Goal: Task Accomplishment & Management: Use online tool/utility

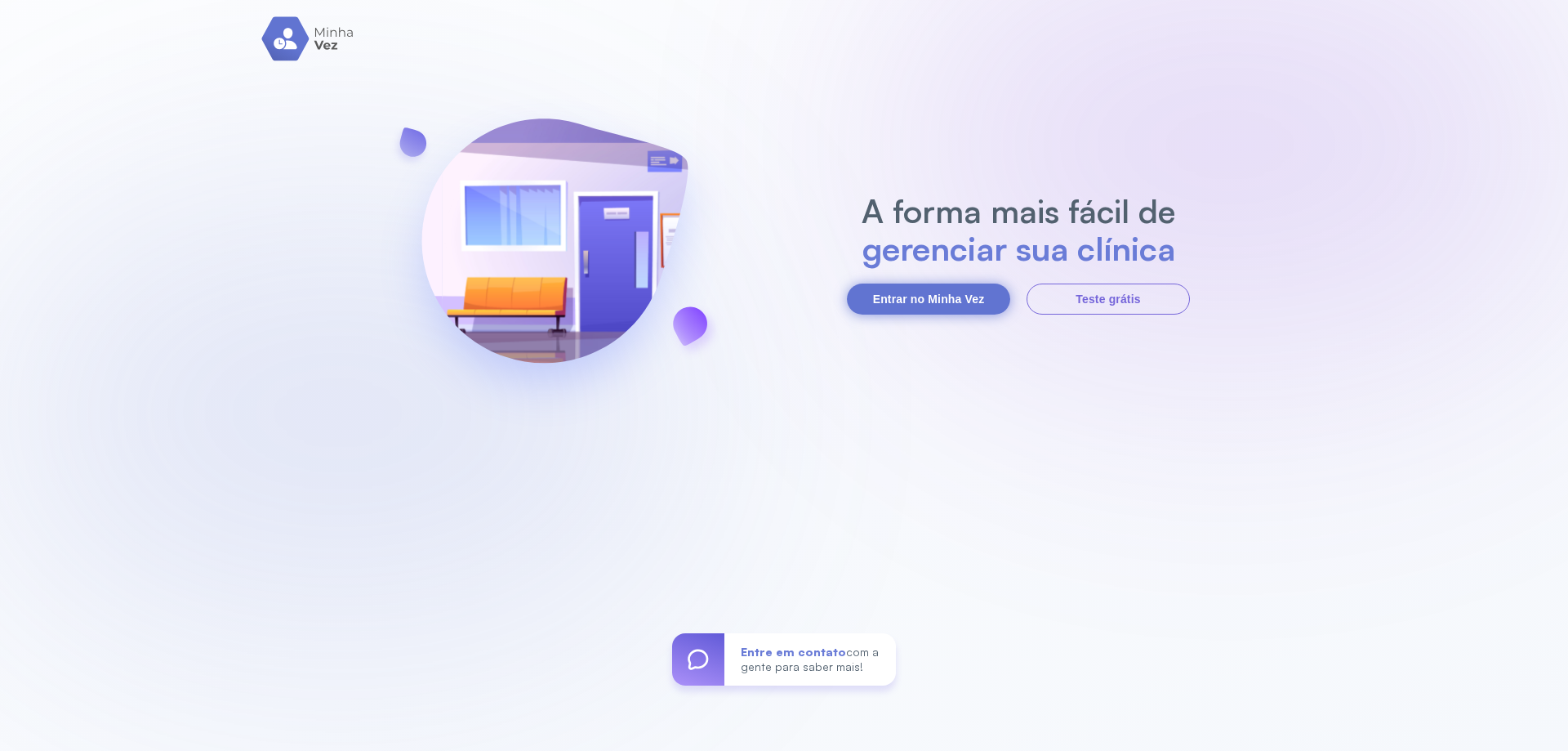
click at [935, 307] on button "Entrar no Minha Vez" at bounding box center [928, 299] width 163 height 31
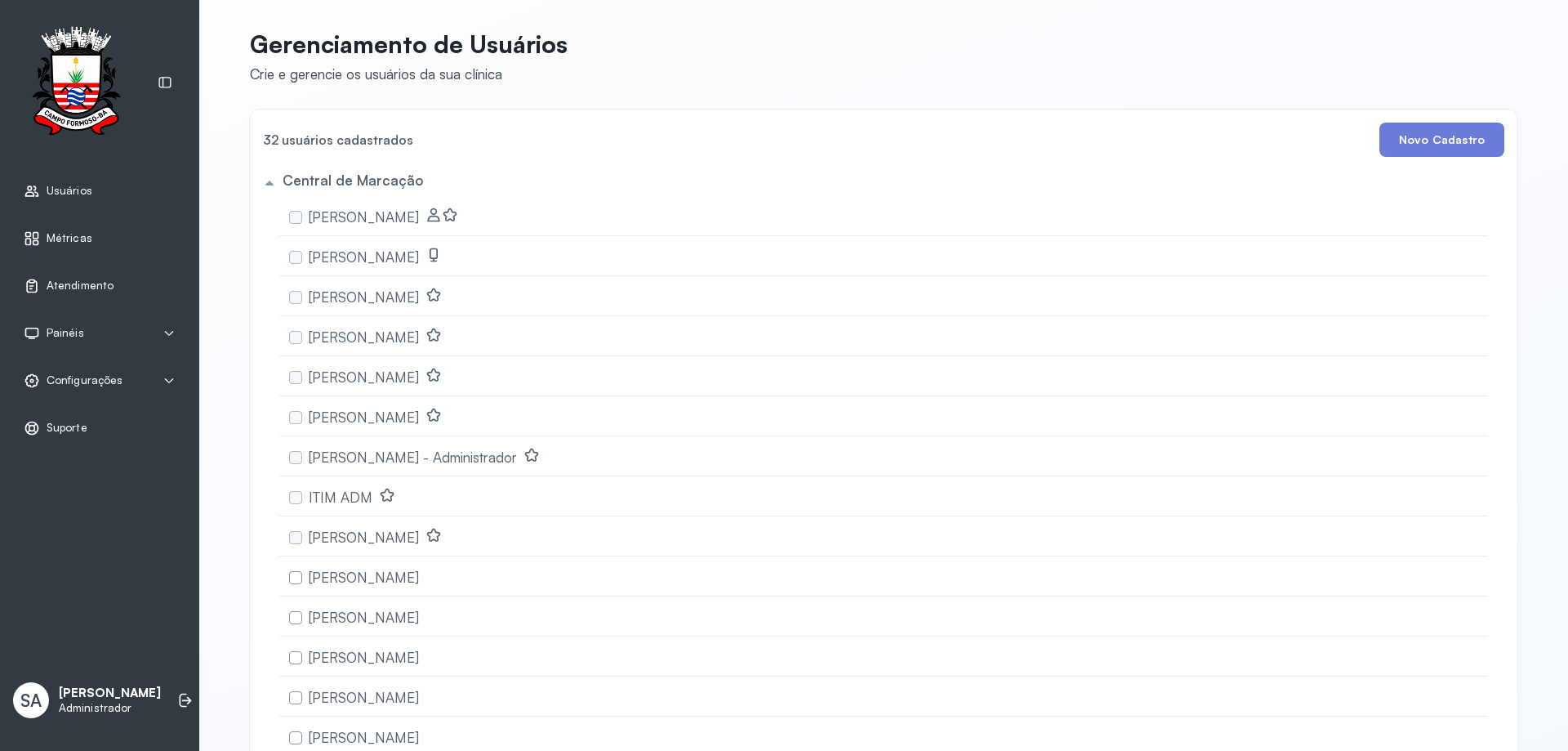
click at [70, 288] on span "Atendimento" at bounding box center [80, 285] width 67 height 14
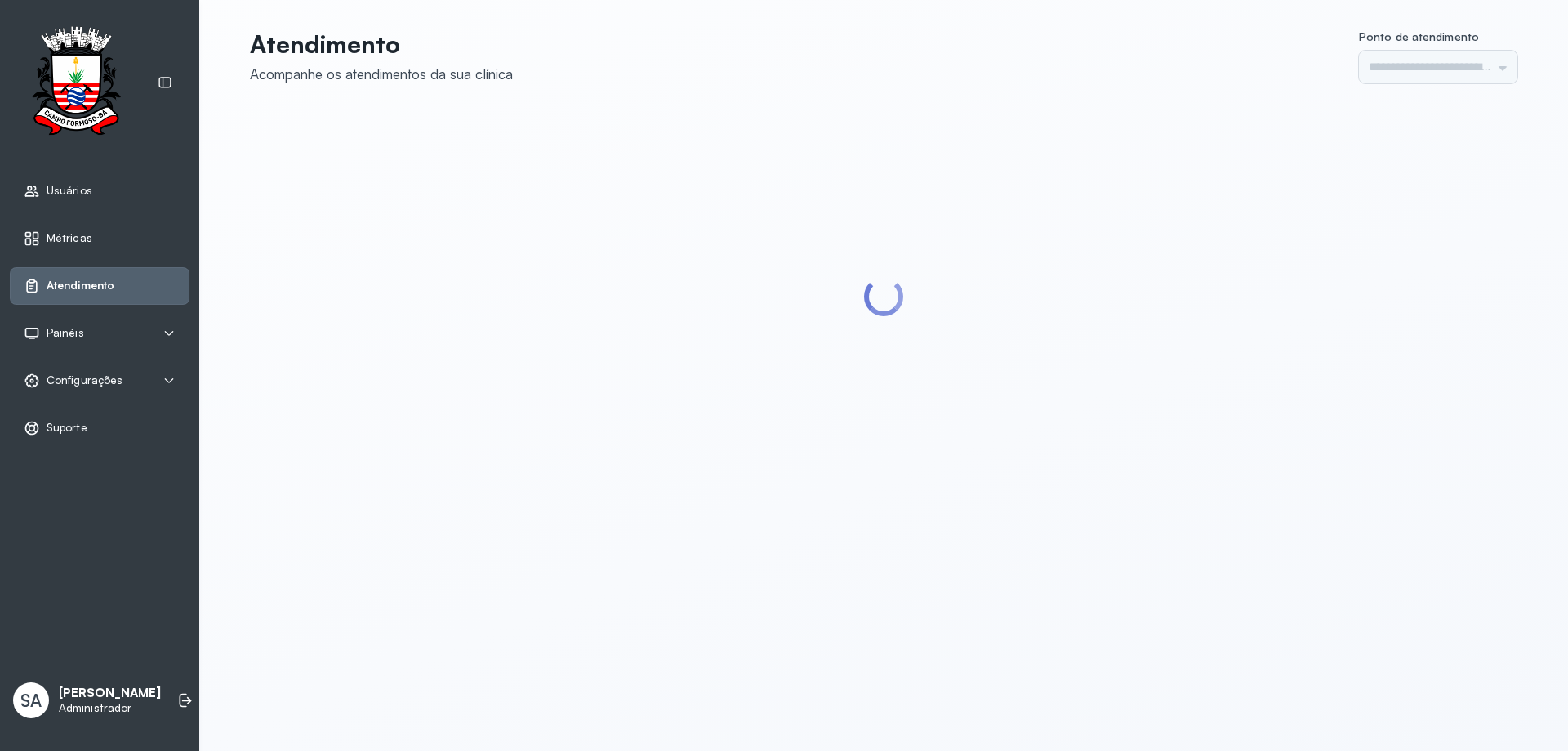
type input "******"
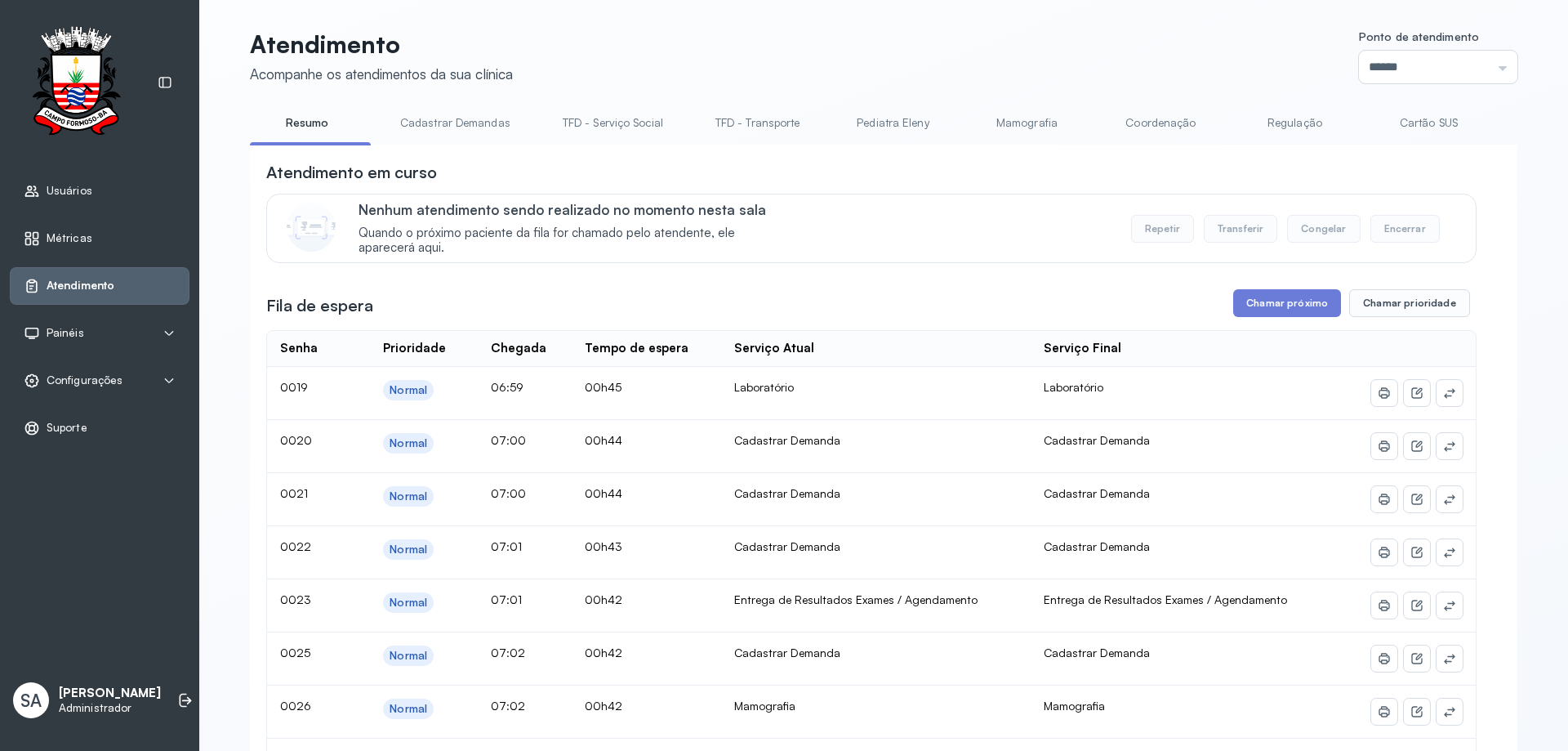
click at [1158, 125] on link "Coordenação" at bounding box center [1160, 122] width 114 height 27
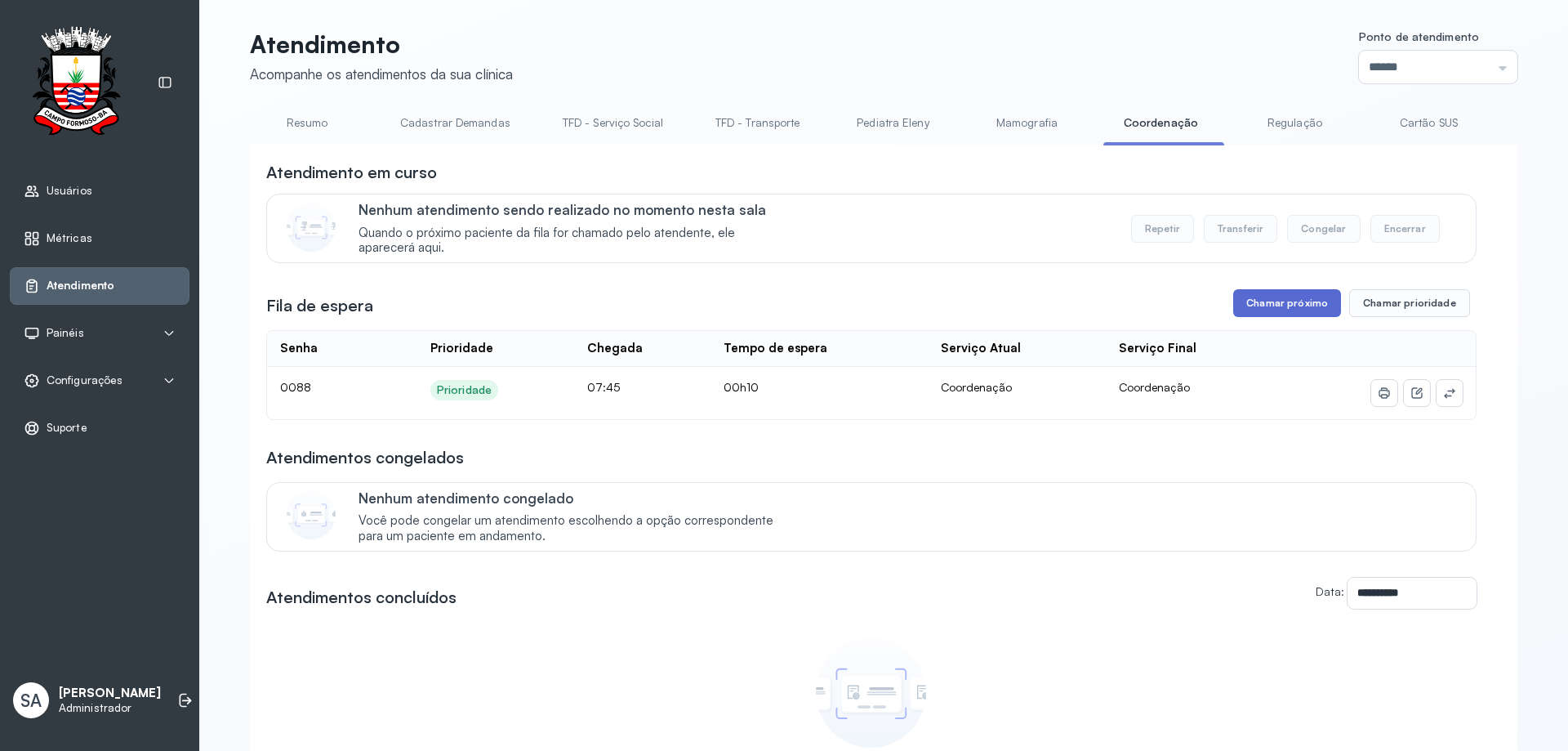
click at [1249, 298] on button "Chamar próximo" at bounding box center [1287, 303] width 108 height 28
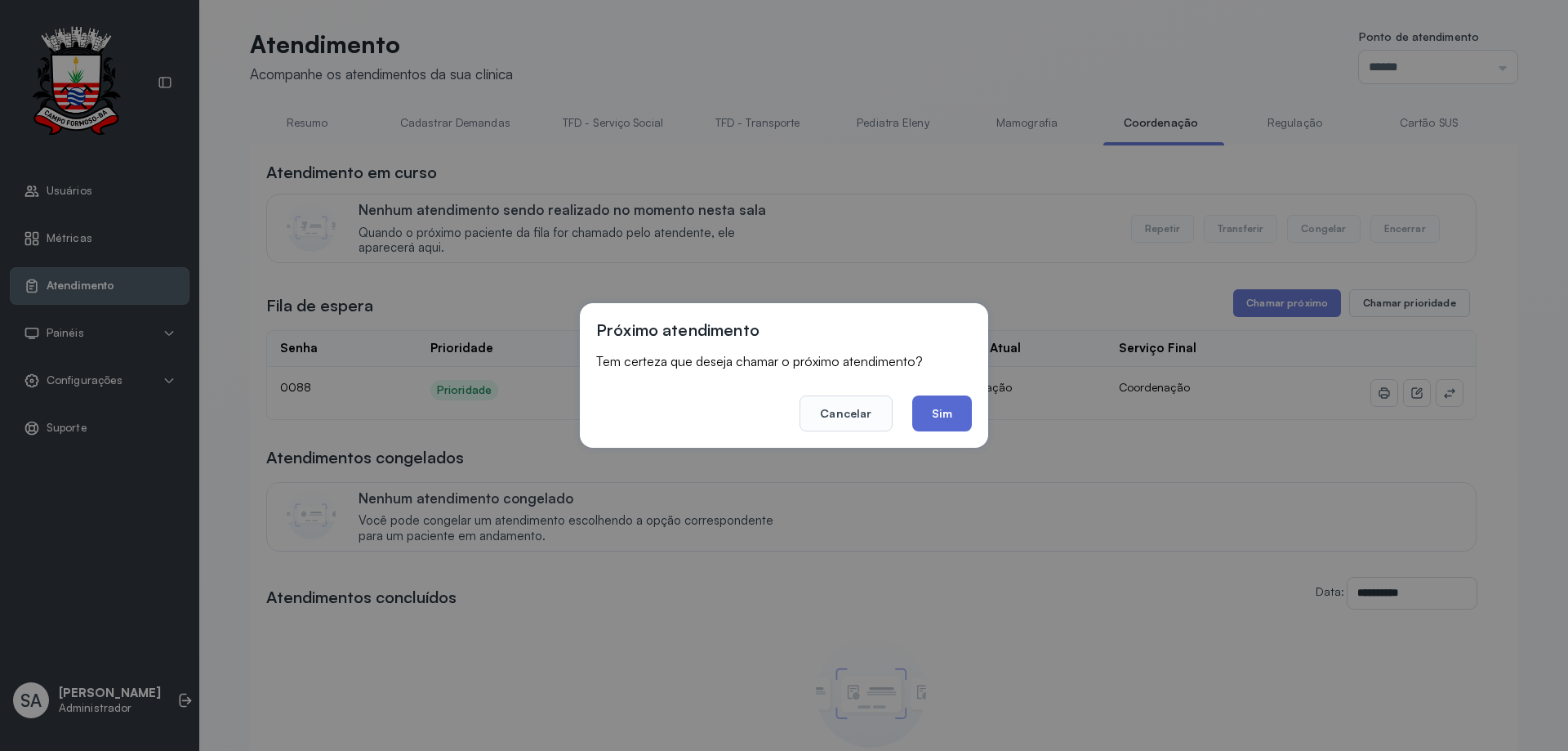
click at [951, 403] on button "Sim" at bounding box center [941, 413] width 60 height 36
